Goal: Check status

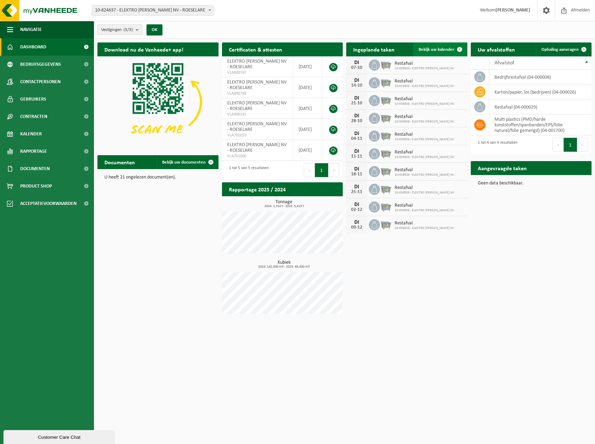
click at [440, 46] on link "Bekijk uw kalender" at bounding box center [440, 49] width 54 height 14
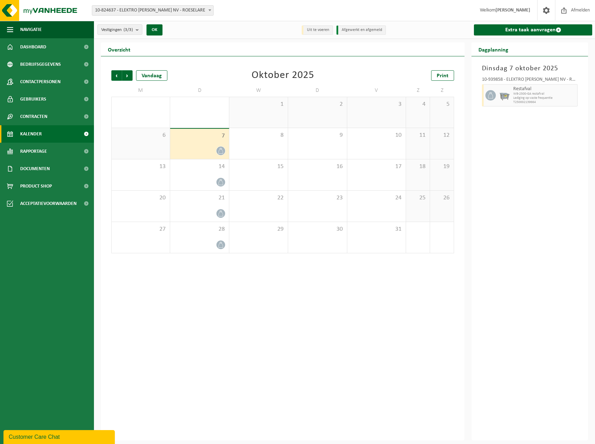
click at [223, 152] on icon at bounding box center [221, 151] width 6 height 6
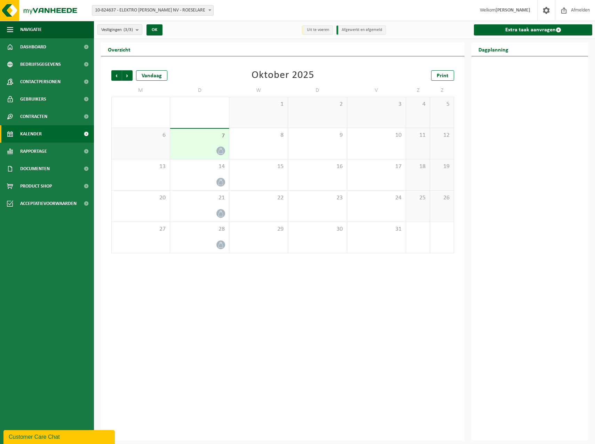
click at [196, 148] on div at bounding box center [200, 150] width 52 height 9
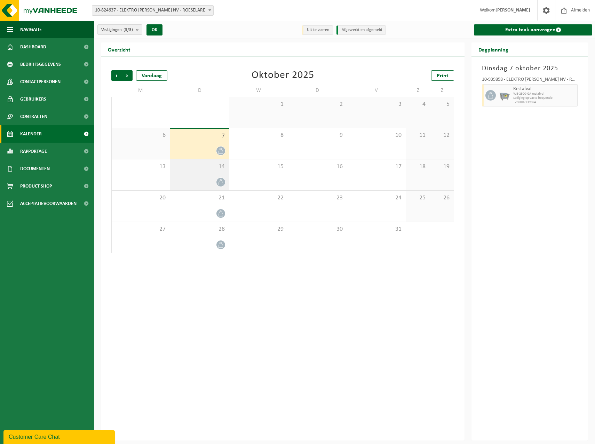
click at [210, 164] on span "14" at bounding box center [200, 167] width 52 height 8
